Goal: Task Accomplishment & Management: Use online tool/utility

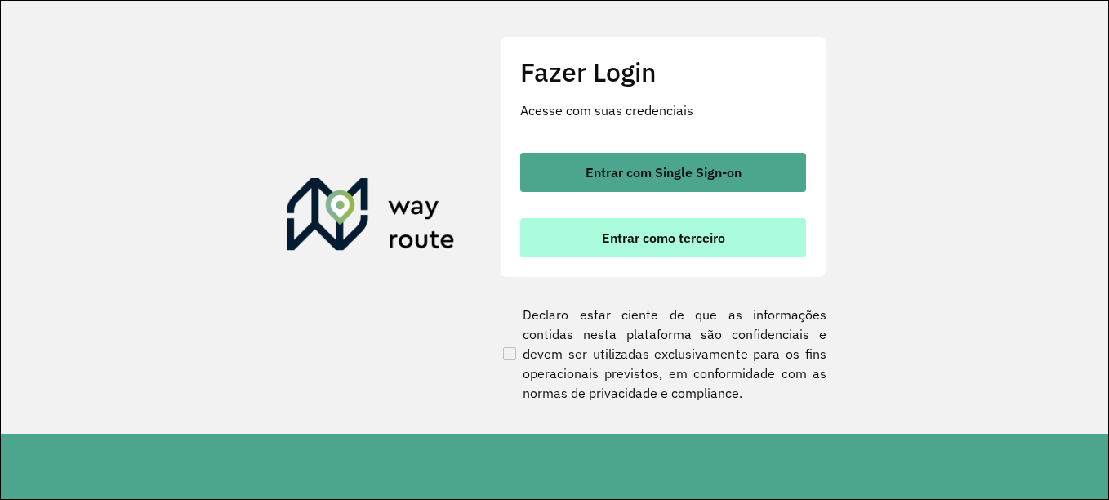
click at [721, 231] on span "Entrar como terceiro" at bounding box center [663, 237] width 123 height 13
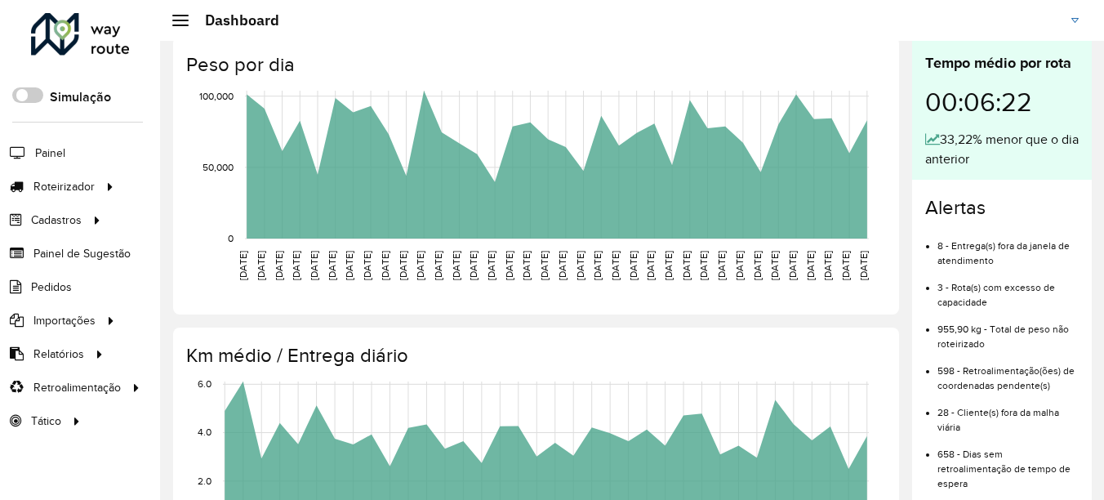
scroll to position [634, 0]
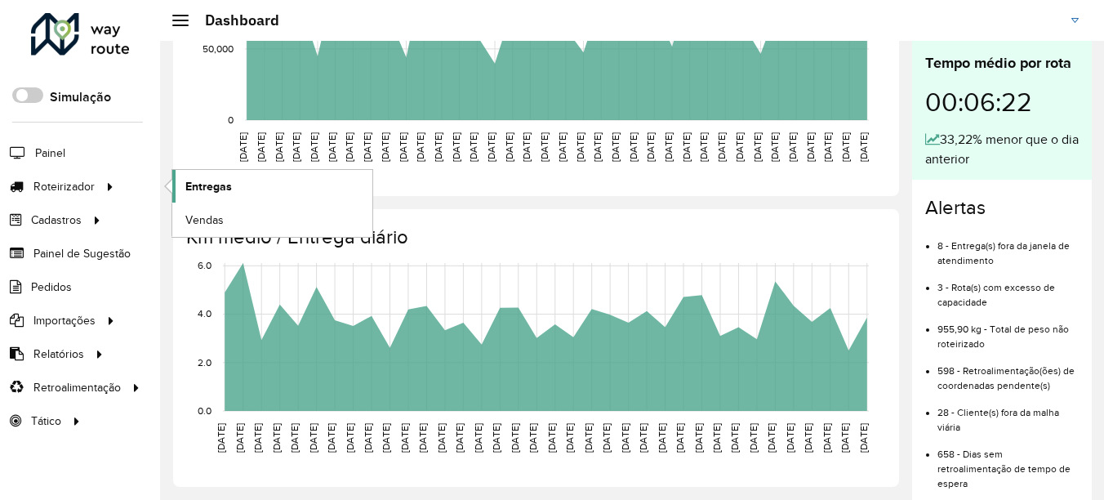
click at [230, 184] on span "Entregas" at bounding box center [208, 186] width 47 height 17
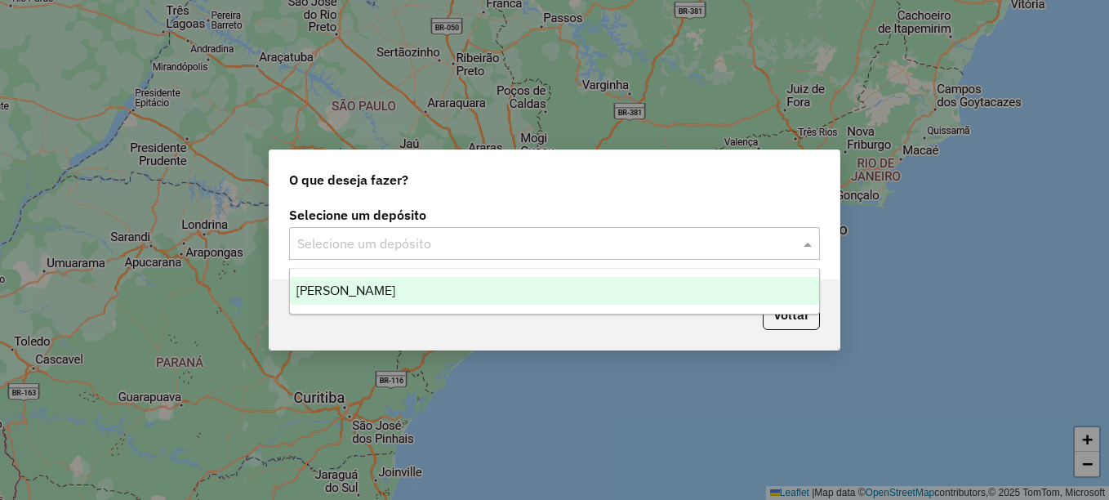
click at [404, 247] on input "text" at bounding box center [538, 244] width 482 height 20
click at [393, 287] on span "[PERSON_NAME]" at bounding box center [345, 290] width 99 height 14
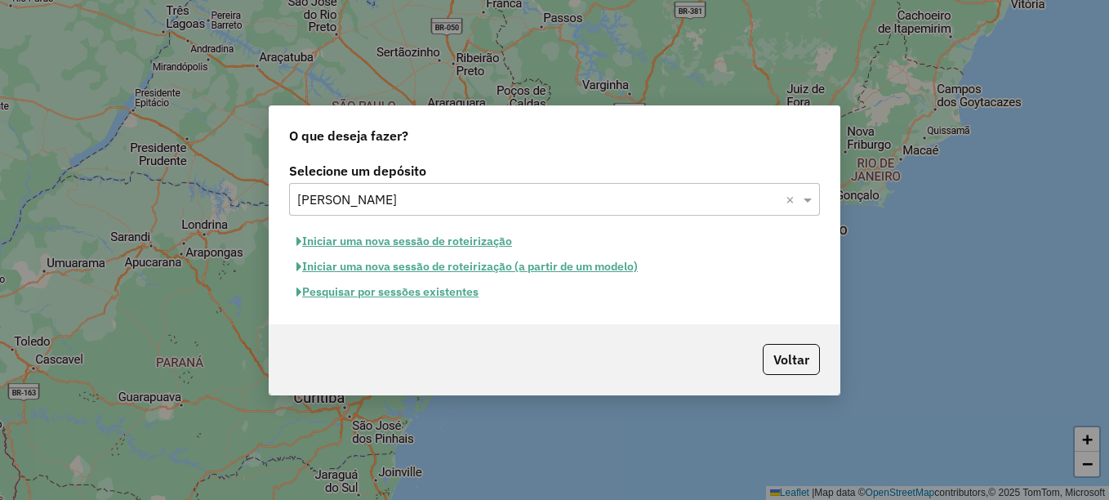
click at [454, 304] on button "Pesquisar por sessões existentes" at bounding box center [387, 291] width 197 height 25
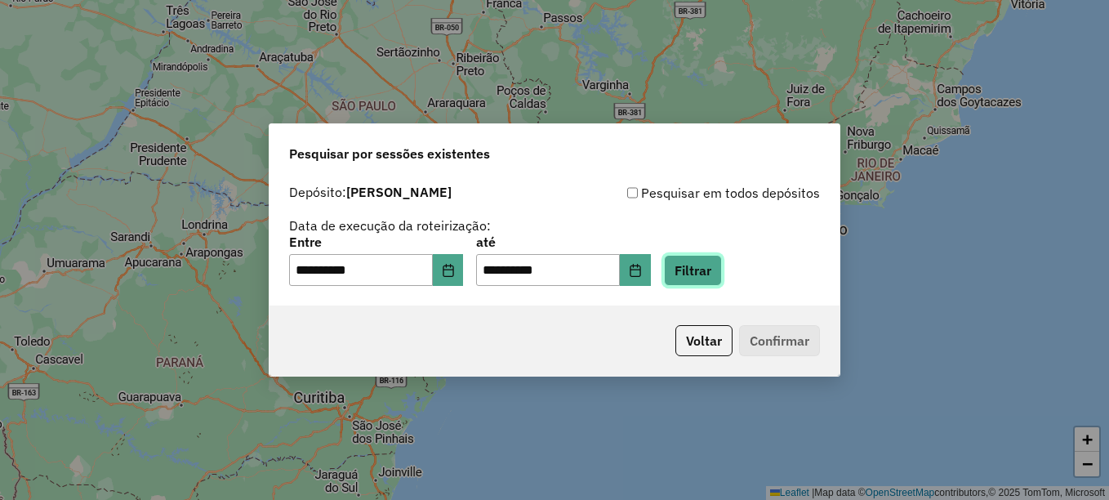
click at [716, 269] on button "Filtrar" at bounding box center [693, 270] width 58 height 31
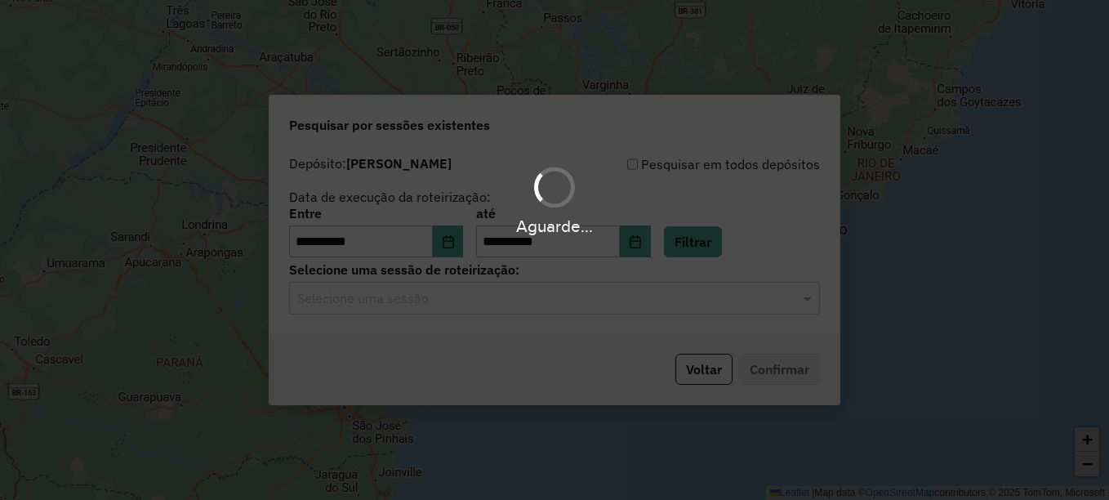
click at [611, 297] on hb-app "**********" at bounding box center [554, 250] width 1109 height 500
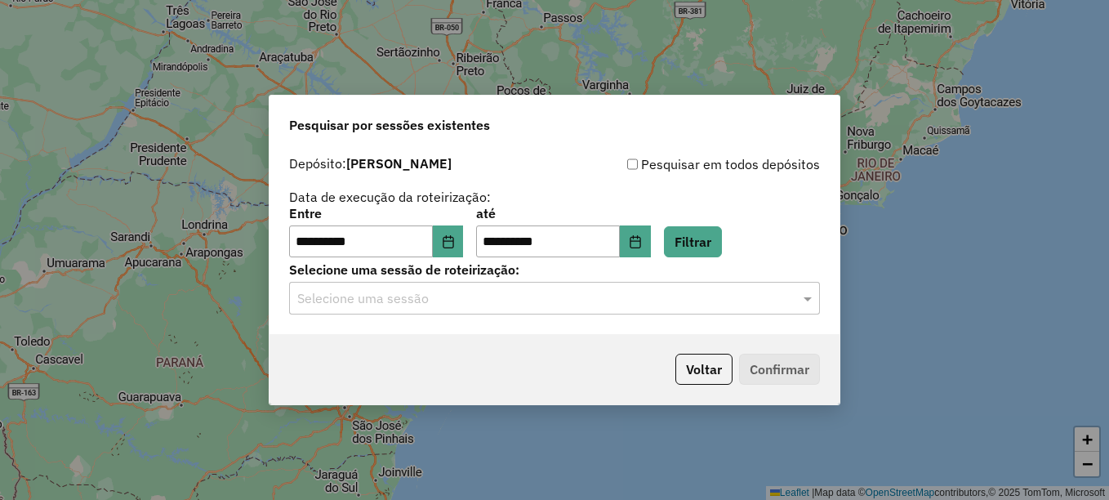
click at [567, 313] on div "Selecione uma sessão" at bounding box center [554, 298] width 531 height 33
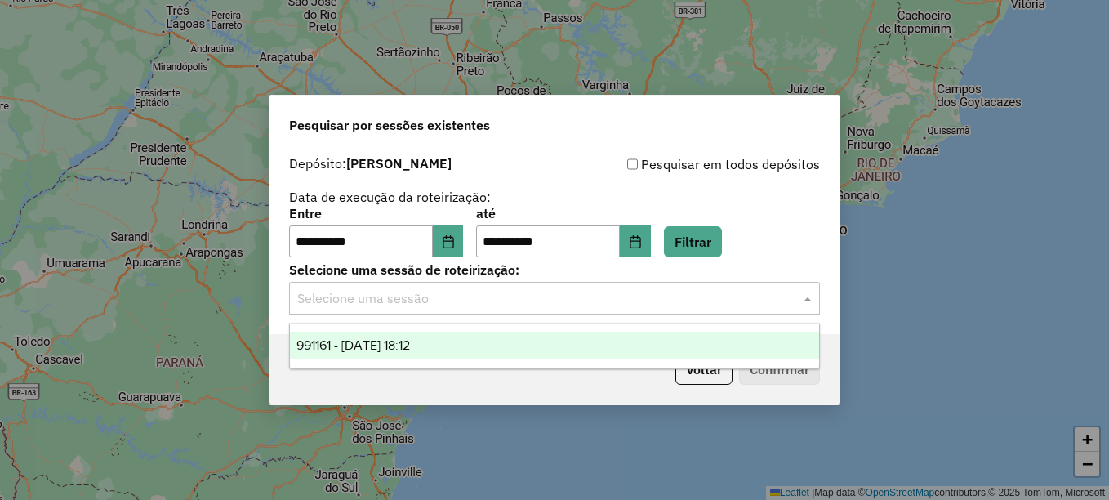
click at [467, 339] on div "991161 - 19/08/2025 18:12" at bounding box center [554, 345] width 529 height 28
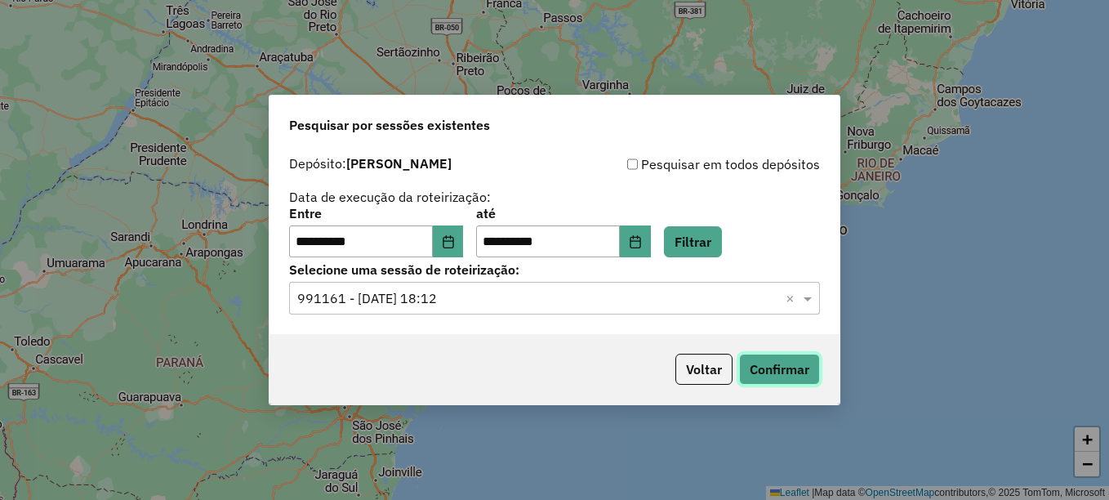
click at [794, 360] on button "Confirmar" at bounding box center [779, 368] width 81 height 31
click at [455, 246] on icon "Choose Date" at bounding box center [448, 241] width 13 height 13
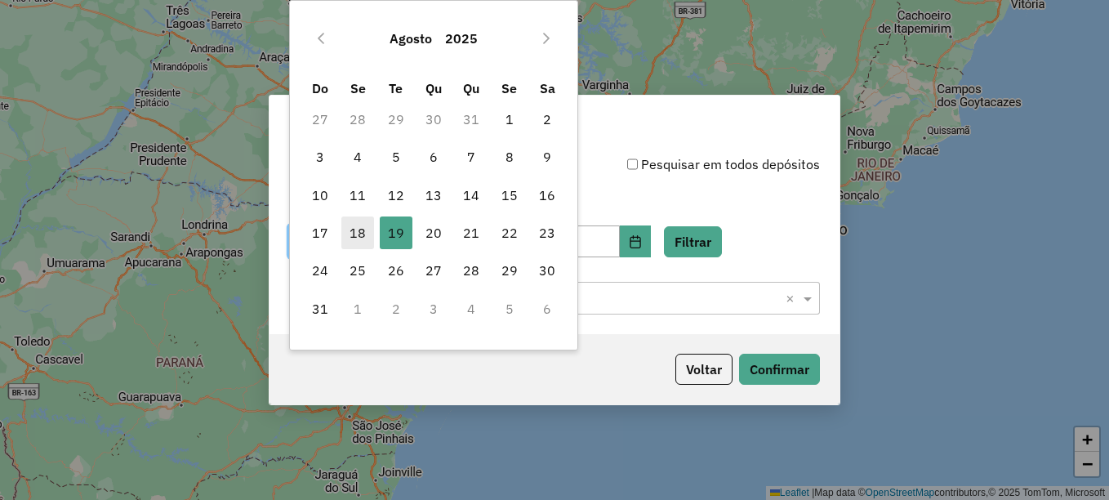
click at [346, 245] on span "18" at bounding box center [357, 232] width 33 height 33
type input "**********"
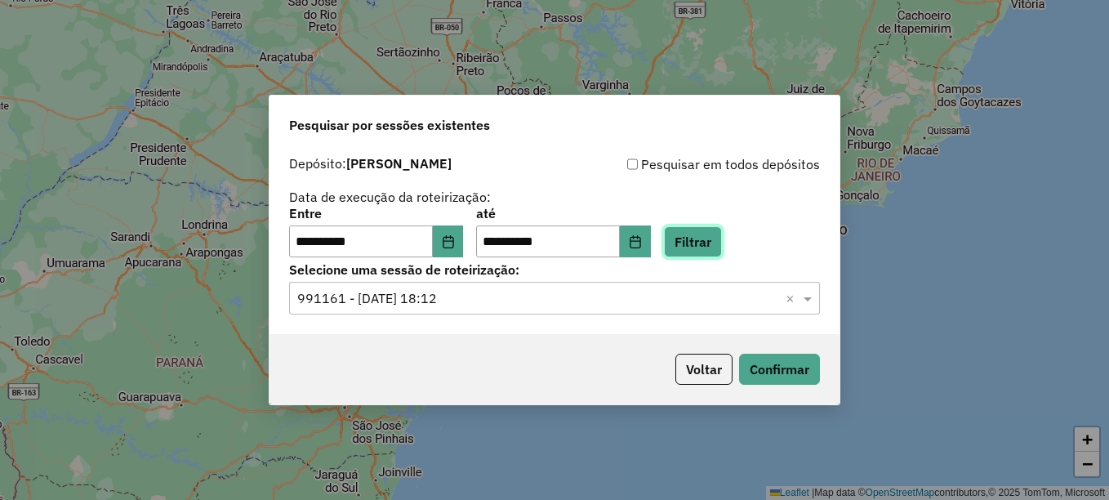
drag, startPoint x: 711, startPoint y: 242, endPoint x: 702, endPoint y: 155, distance: 87.0
click at [703, 154] on div "**********" at bounding box center [554, 206] width 531 height 104
click at [651, 232] on button "Choose Date" at bounding box center [635, 241] width 31 height 33
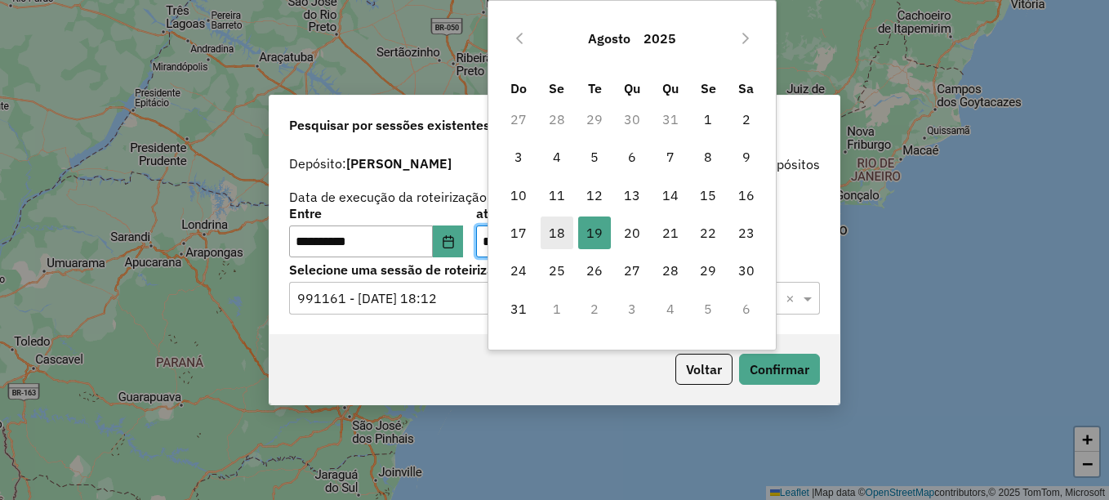
click at [561, 224] on span "18" at bounding box center [556, 232] width 33 height 33
type input "**********"
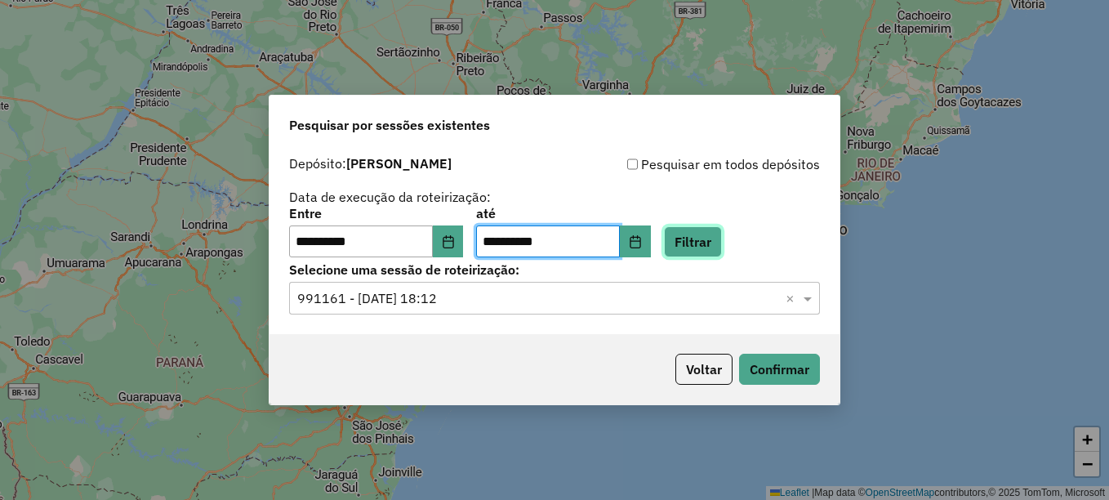
click at [714, 227] on button "Filtrar" at bounding box center [693, 241] width 58 height 31
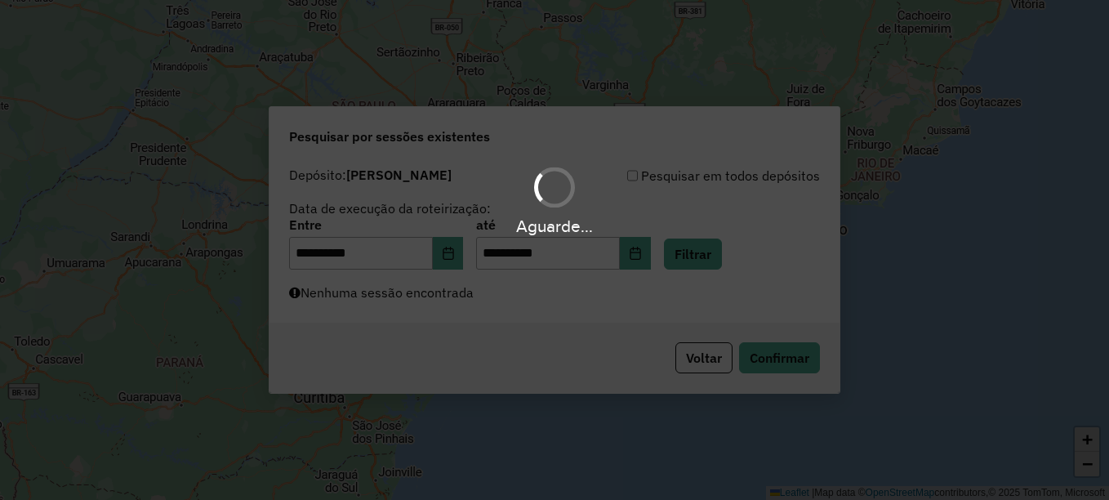
click at [729, 293] on div "Aguarde..." at bounding box center [554, 250] width 1109 height 500
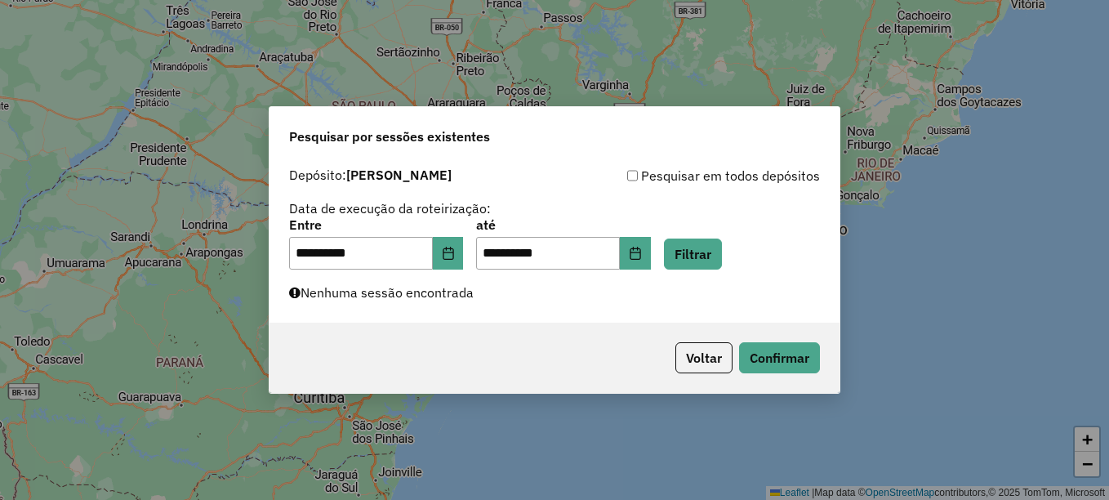
click at [529, 299] on div "**********" at bounding box center [554, 240] width 570 height 163
click at [722, 268] on button "Filtrar" at bounding box center [693, 253] width 58 height 31
click at [456, 262] on button "Choose Date" at bounding box center [448, 253] width 31 height 33
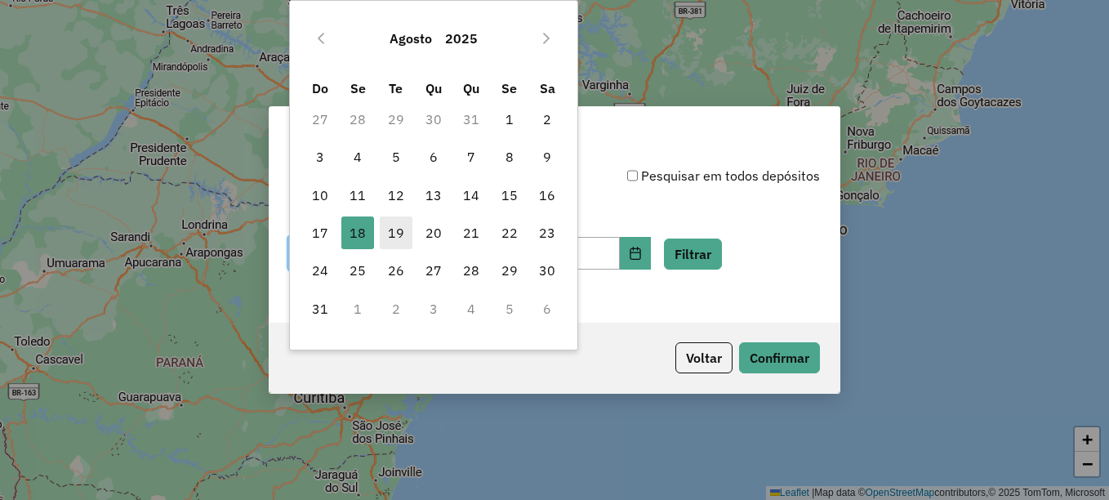
click at [398, 240] on span "19" at bounding box center [396, 232] width 33 height 33
type input "**********"
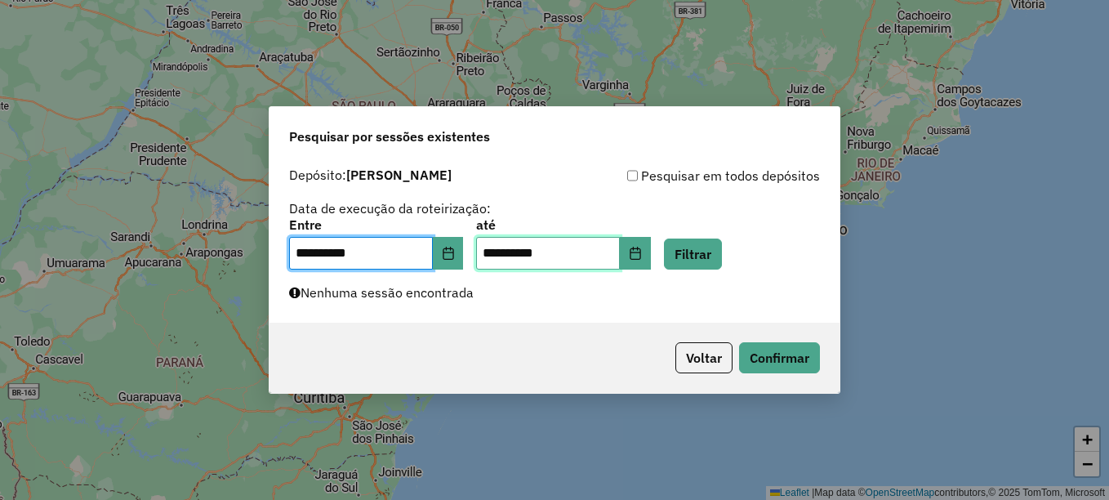
click at [619, 242] on input "**********" at bounding box center [548, 253] width 144 height 33
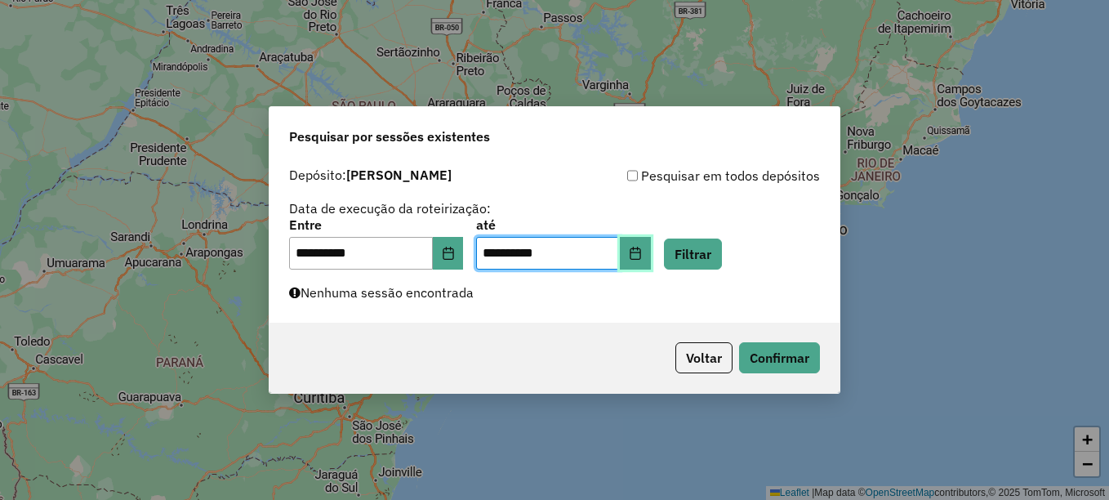
click at [651, 254] on button "Choose Date" at bounding box center [635, 253] width 31 height 33
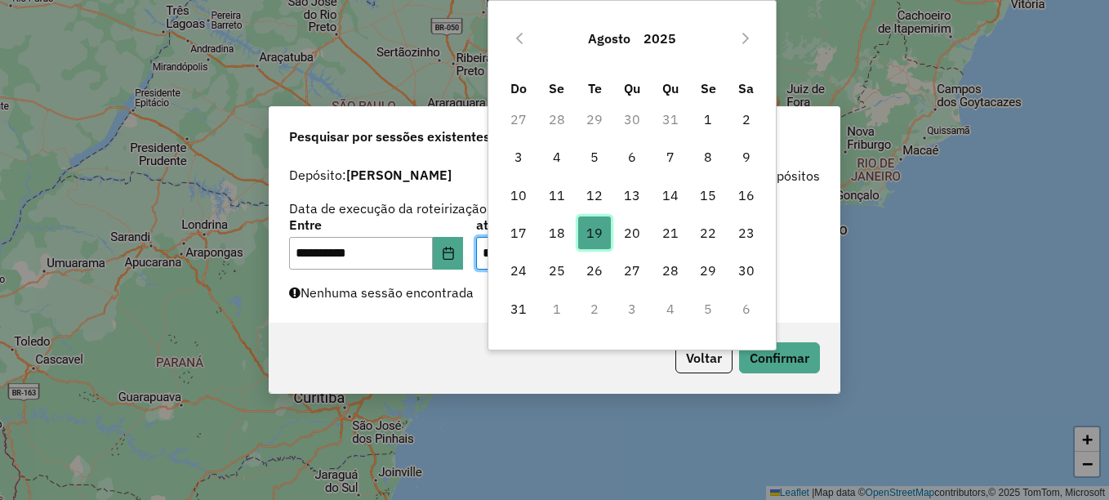
click at [590, 234] on span "19" at bounding box center [594, 232] width 33 height 33
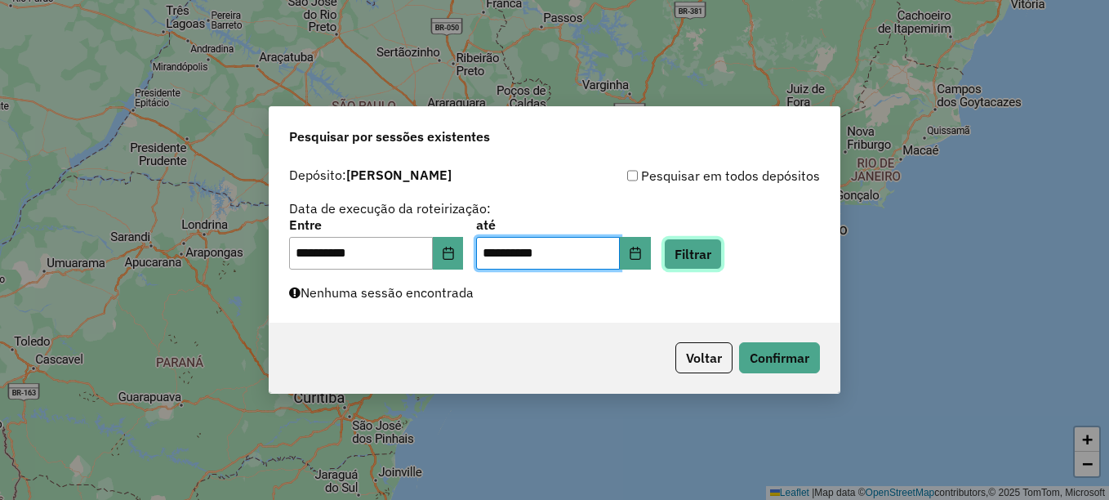
click at [705, 251] on button "Filtrar" at bounding box center [693, 253] width 58 height 31
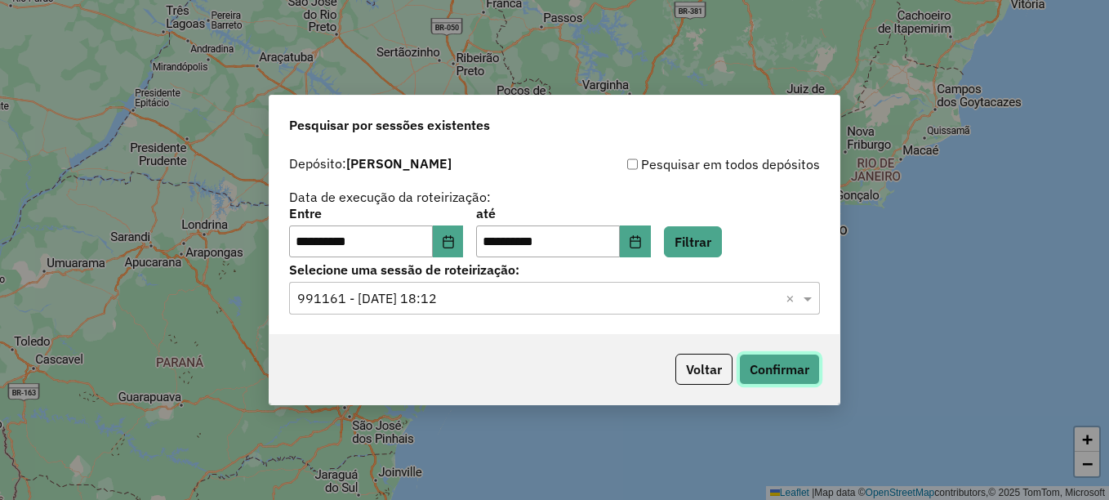
click at [811, 369] on button "Confirmar" at bounding box center [779, 368] width 81 height 31
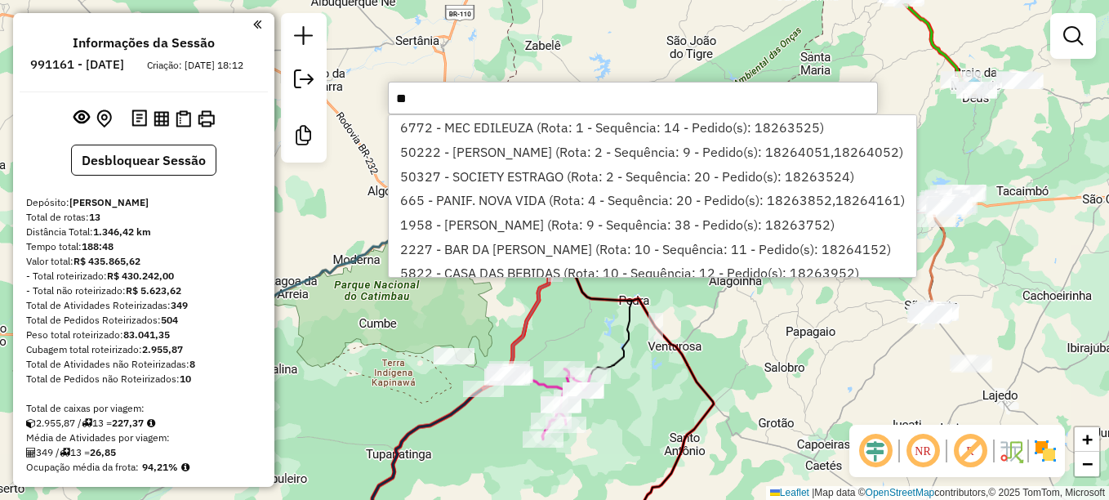
scroll to position [167, 0]
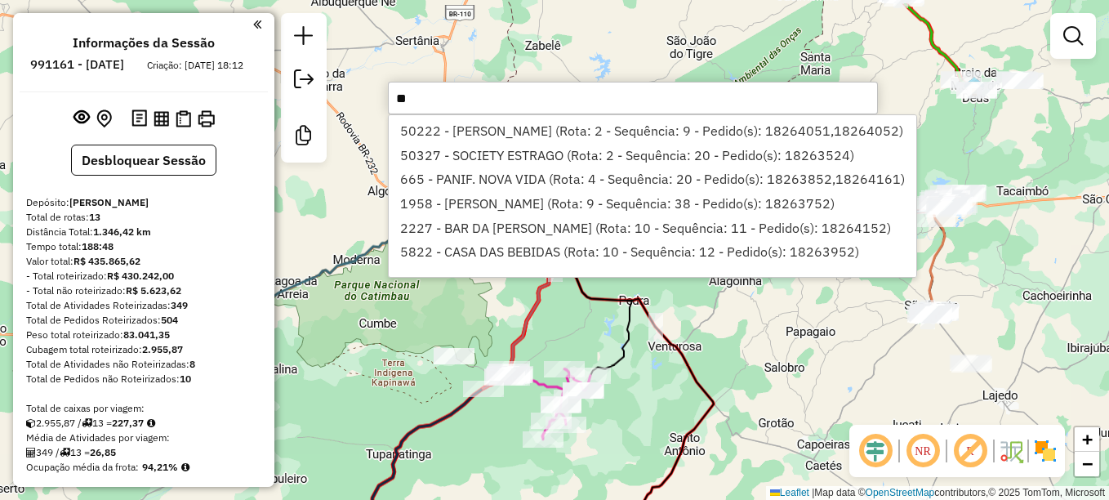
type input "**"
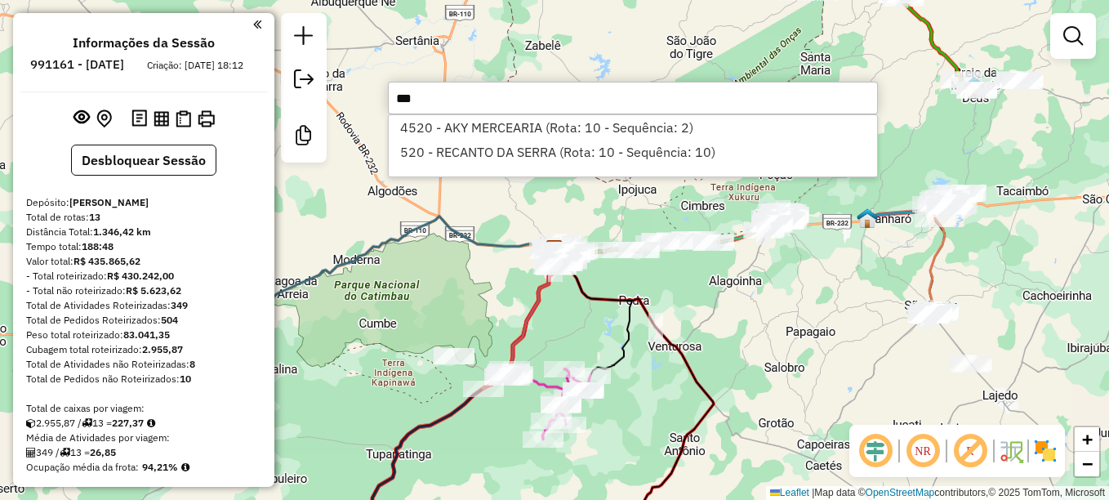
type input "***"
click at [632, 159] on li "520 - RECANTO DA SERRA (Rota: 10 - Sequência: 10)" at bounding box center [633, 152] width 488 height 24
select select "**********"
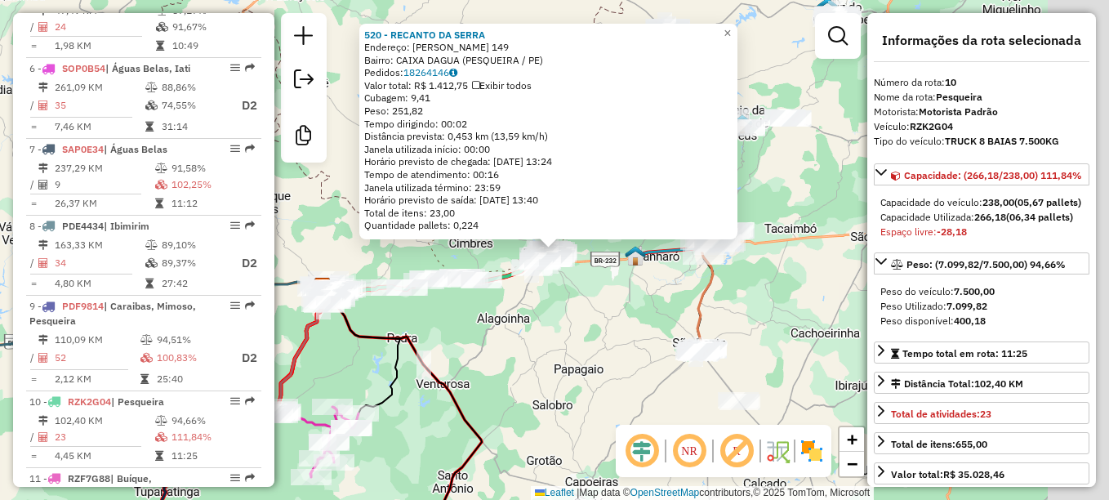
scroll to position [1395, 0]
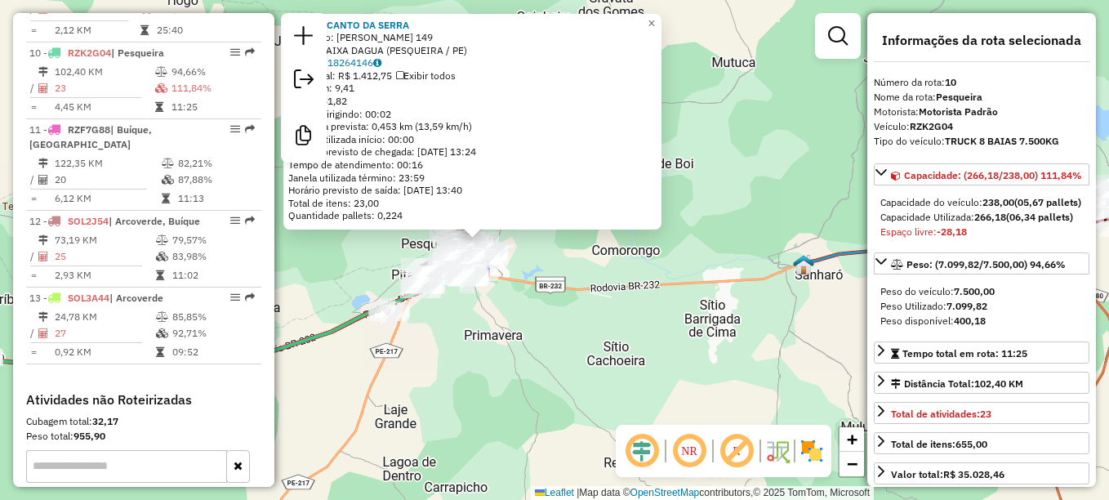
drag, startPoint x: 473, startPoint y: 216, endPoint x: 518, endPoint y: 306, distance: 100.4
click at [518, 306] on div "520 - RECANTO DA SERRA Endereço: [PERSON_NAME] 149 Bairro: CAIXA DAGUA (PESQUEI…" at bounding box center [554, 250] width 1109 height 500
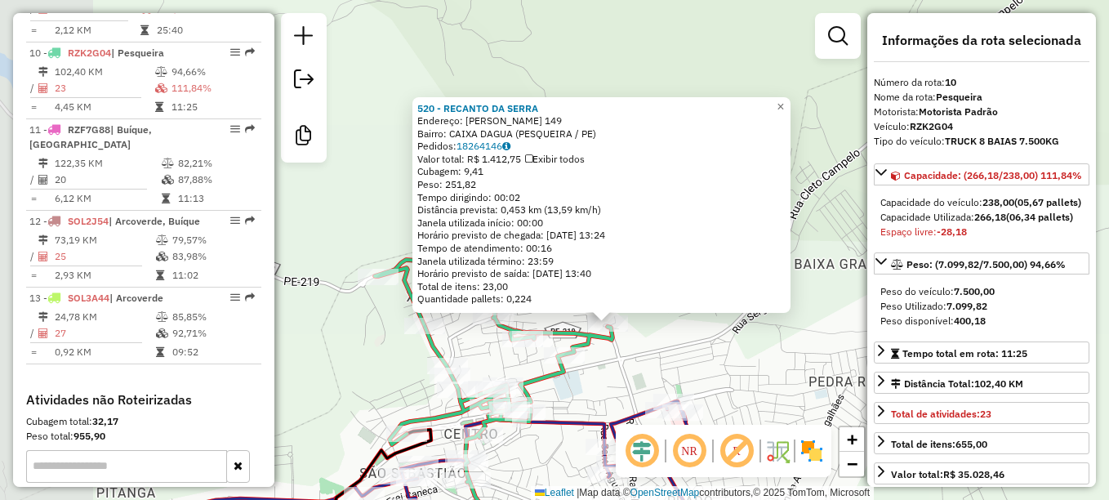
drag, startPoint x: 531, startPoint y: 313, endPoint x: 660, endPoint y: 353, distance: 134.0
click at [660, 353] on div "520 - RECANTO DA SERRA Endereço: [PERSON_NAME] 149 Bairro: CAIXA DAGUA (PESQUEI…" at bounding box center [554, 250] width 1109 height 500
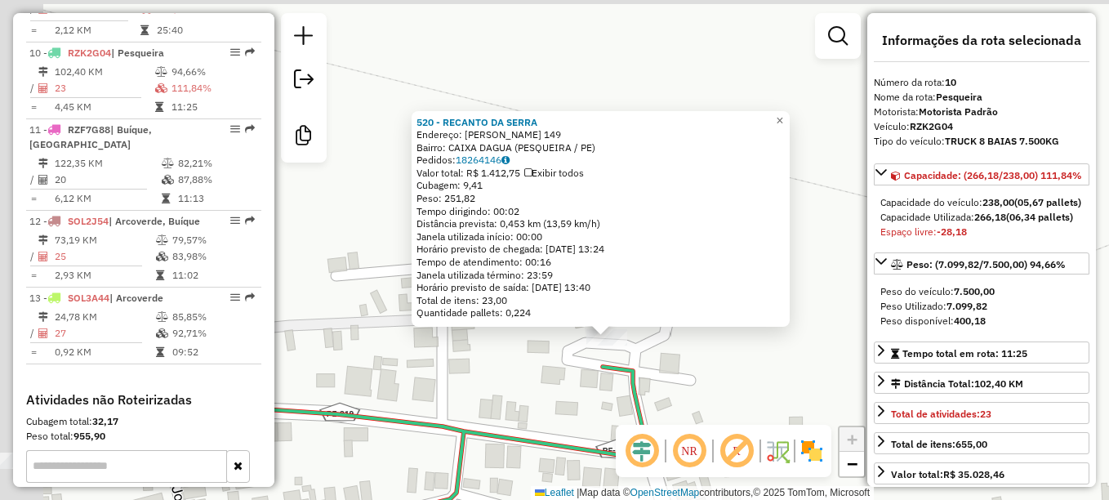
drag, startPoint x: 601, startPoint y: 354, endPoint x: 756, endPoint y: 371, distance: 156.0
click at [756, 371] on div "520 - RECANTO DA SERRA Endereço: [PERSON_NAME] 149 Bairro: CAIXA DAGUA (PESQUEI…" at bounding box center [554, 250] width 1109 height 500
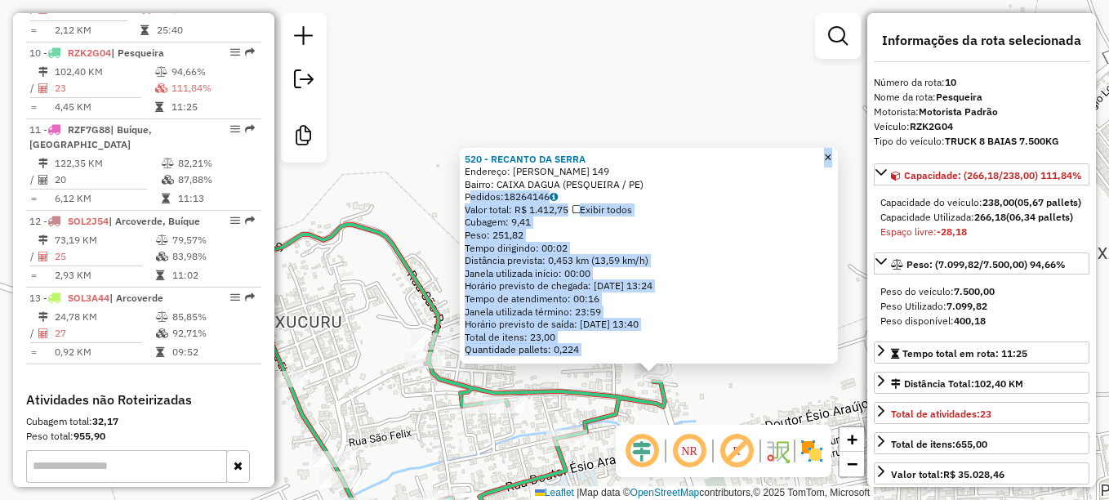
drag, startPoint x: 469, startPoint y: 193, endPoint x: 491, endPoint y: 88, distance: 106.6
click at [491, 88] on div "520 - RECANTO DA SERRA Endereço: [PERSON_NAME] 149 Bairro: CAIXA DAGUA (PESQUEI…" at bounding box center [554, 250] width 1109 height 500
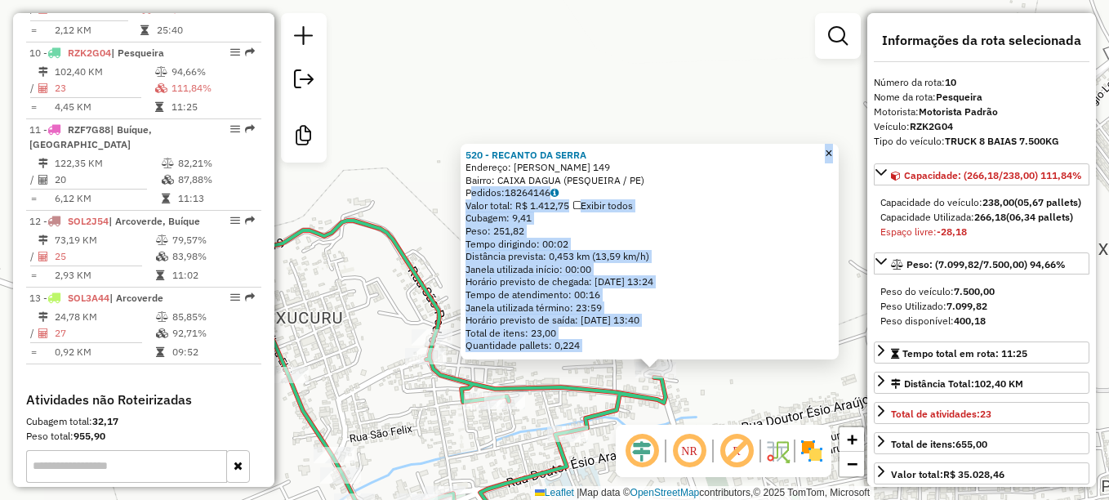
drag, startPoint x: 491, startPoint y: 88, endPoint x: 424, endPoint y: 123, distance: 74.9
click at [424, 123] on div "520 - RECANTO DA SERRA Endereço: [PERSON_NAME] 149 Bairro: CAIXA DAGUA (PESQUEI…" at bounding box center [554, 250] width 1109 height 500
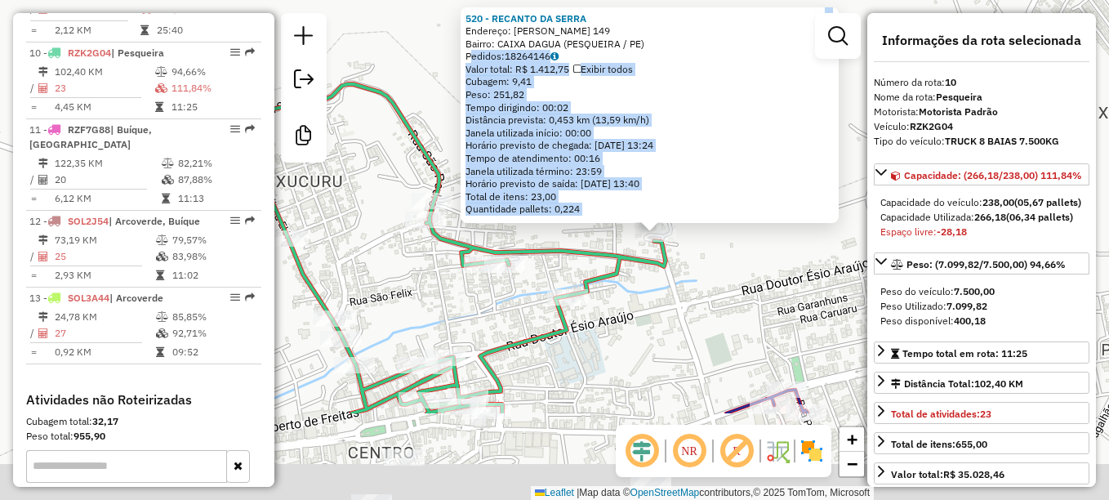
click at [407, 13] on div "520 - RECANTO DA SERRA Endereço: [PERSON_NAME] 149 Bairro: CAIXA DAGUA (PESQUEI…" at bounding box center [554, 250] width 1109 height 500
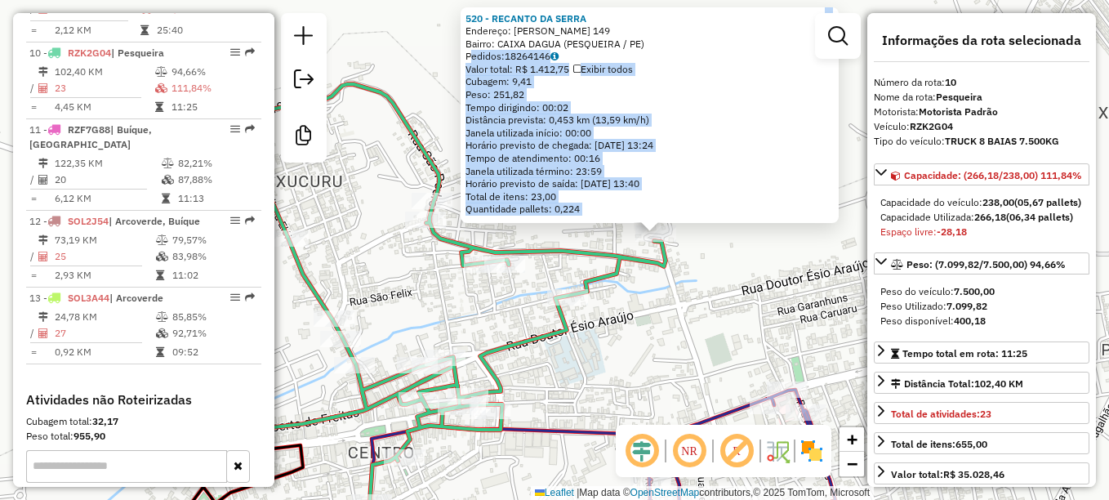
click at [704, 340] on div "520 - RECANTO DA SERRA Endereço: [PERSON_NAME] 149 Bairro: CAIXA DAGUA (PESQUEI…" at bounding box center [554, 250] width 1109 height 500
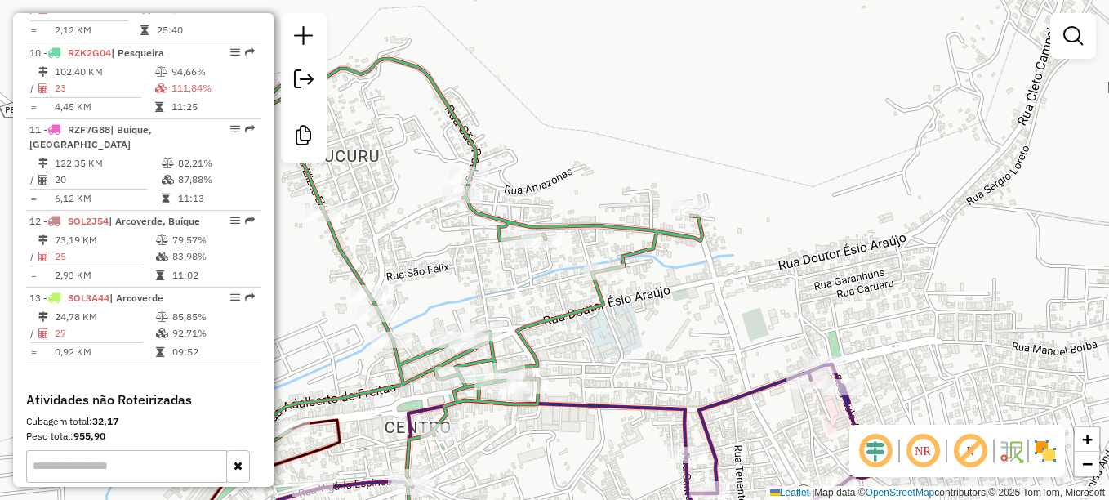
drag, startPoint x: 700, startPoint y: 281, endPoint x: 736, endPoint y: 256, distance: 44.6
click at [736, 256] on div "Janela de atendimento Grade de atendimento Capacidade Transportadoras Veículos …" at bounding box center [554, 250] width 1109 height 500
